Goal: Find specific page/section

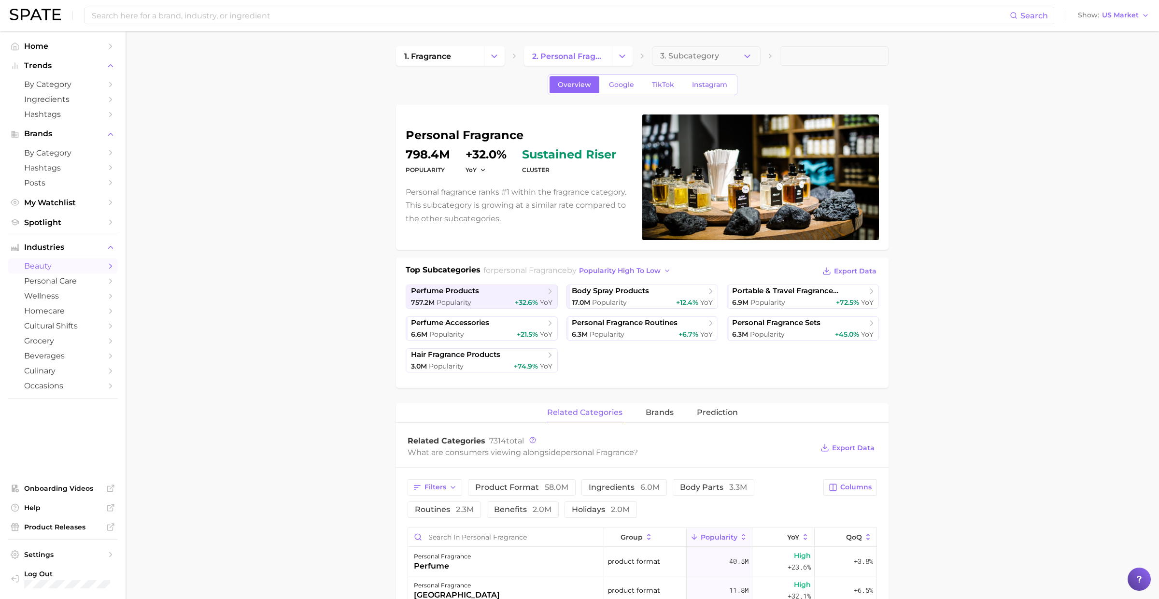
scroll to position [389, 0]
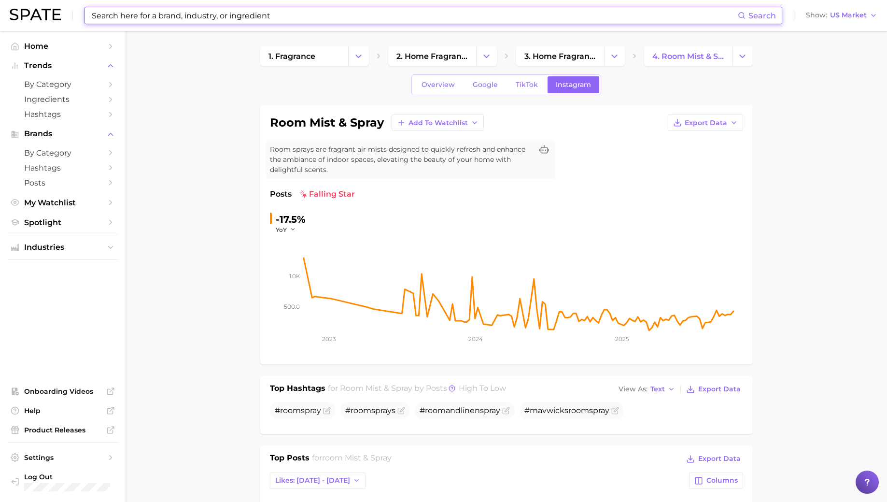
scroll to position [431, 0]
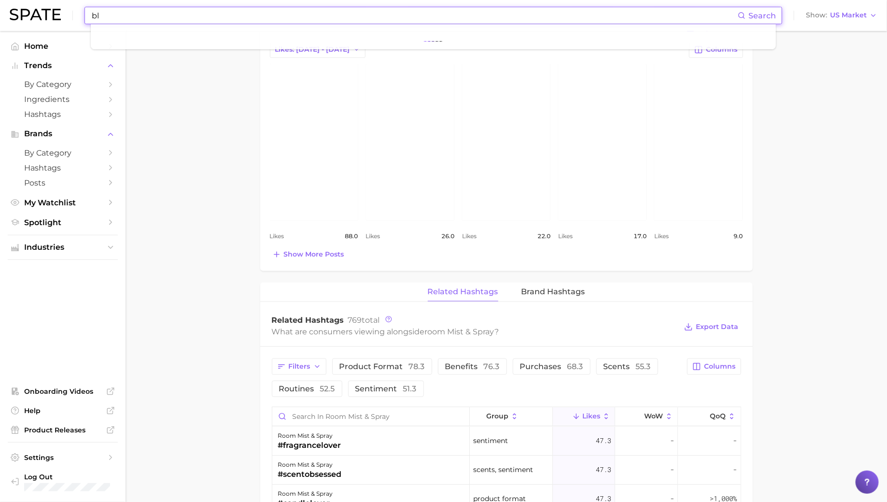
type input "b"
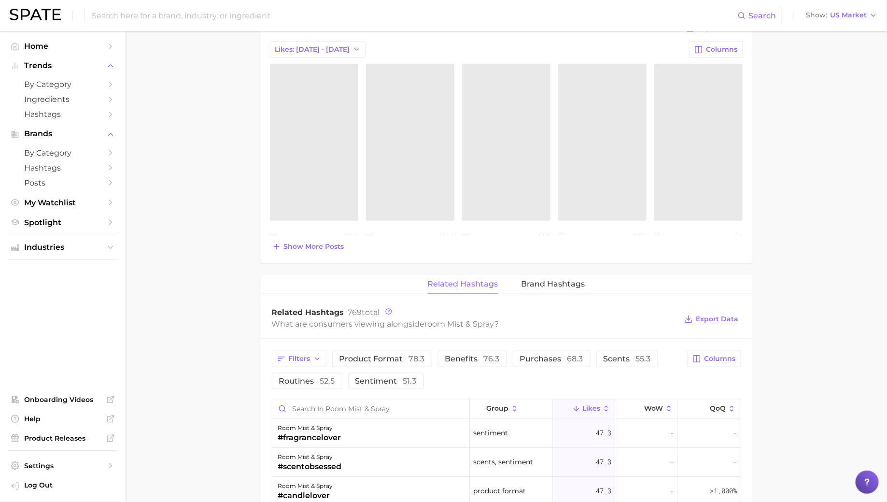
scroll to position [464, 0]
